Goal: Check status: Check status

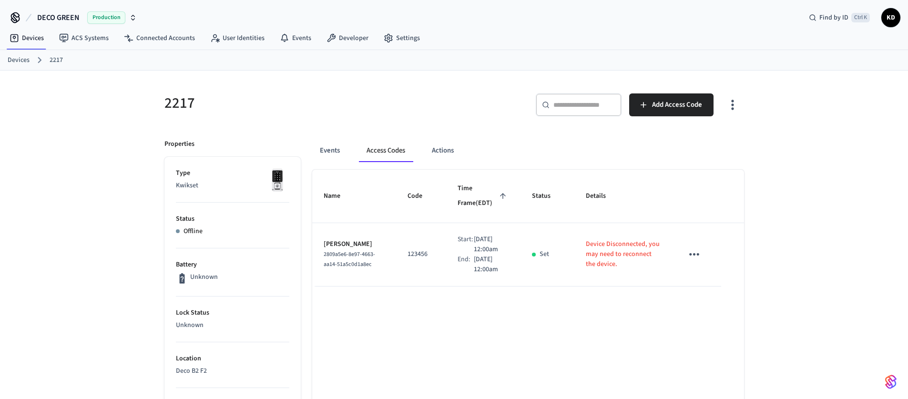
click at [14, 62] on link "Devices" at bounding box center [19, 60] width 22 height 10
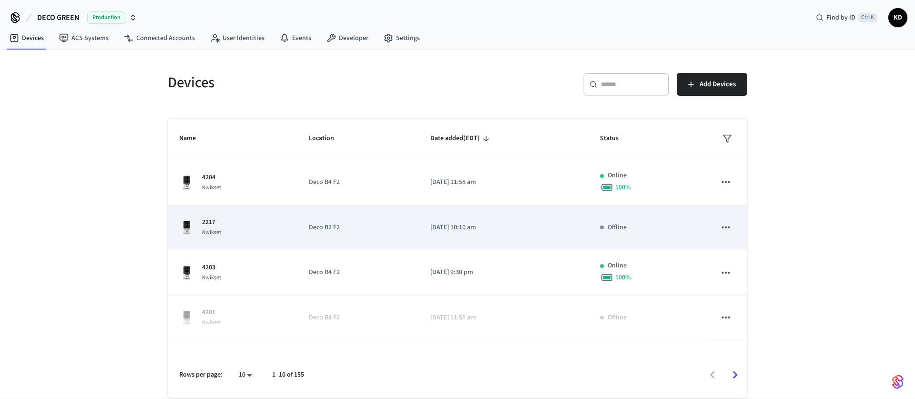
click at [210, 223] on p "2217" at bounding box center [211, 222] width 19 height 10
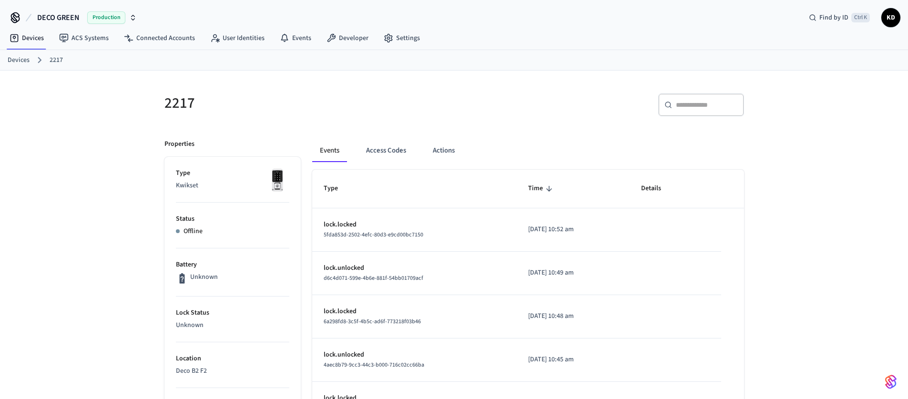
click at [23, 57] on link "Devices" at bounding box center [19, 60] width 22 height 10
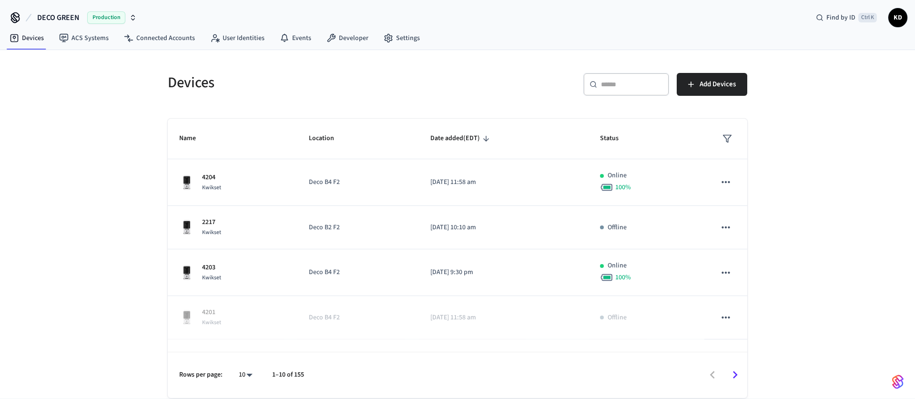
click at [76, 191] on div "Devices ​ ​ Add Devices Name Location Date added (EDT) Status 4204 Kwikset Deco…" at bounding box center [457, 224] width 915 height 348
click at [47, 232] on div "Devices ​ ​ Add Devices Name Location Date added (EDT) Status 4204 Kwikset Deco…" at bounding box center [457, 224] width 915 height 348
click at [97, 185] on div "Devices ​ ​ Add Devices Name Location Date added (EDT) Status 4204 Kwikset Deco…" at bounding box center [457, 224] width 915 height 348
